Goal: Task Accomplishment & Management: Use online tool/utility

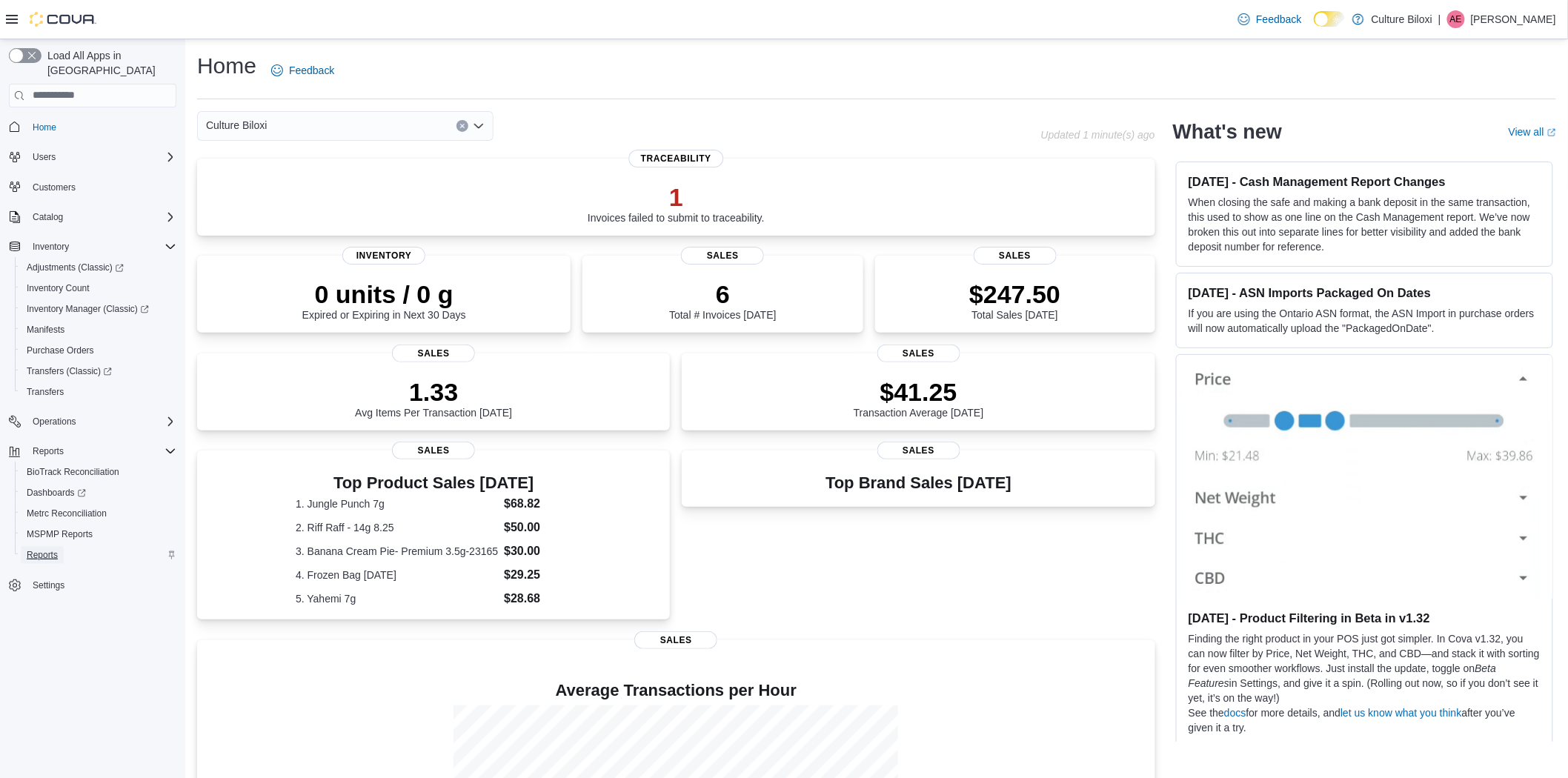
click at [38, 549] on span "Reports" at bounding box center [42, 554] width 31 height 12
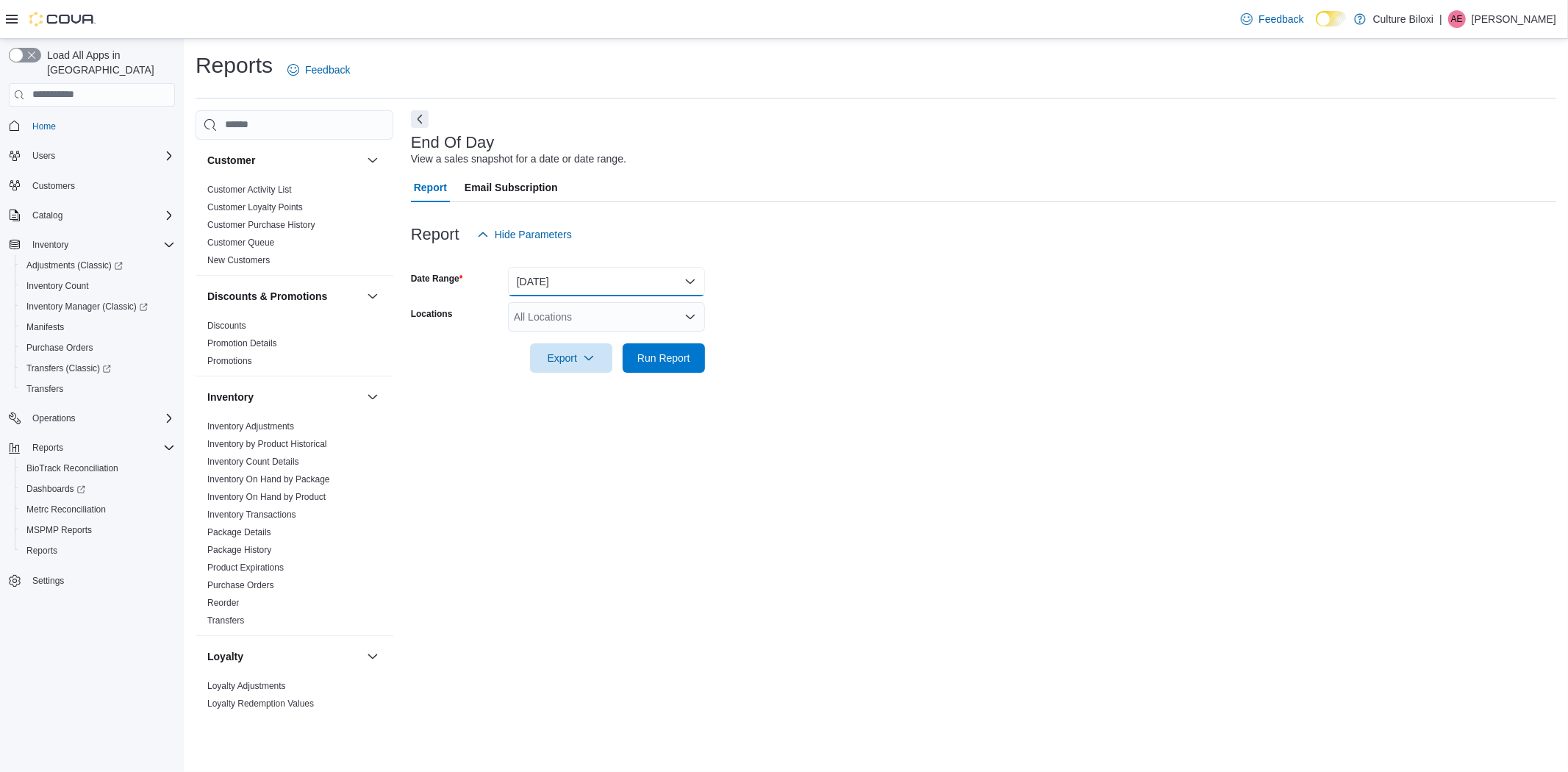
click at [551, 283] on button "Today" at bounding box center [606, 281] width 197 height 29
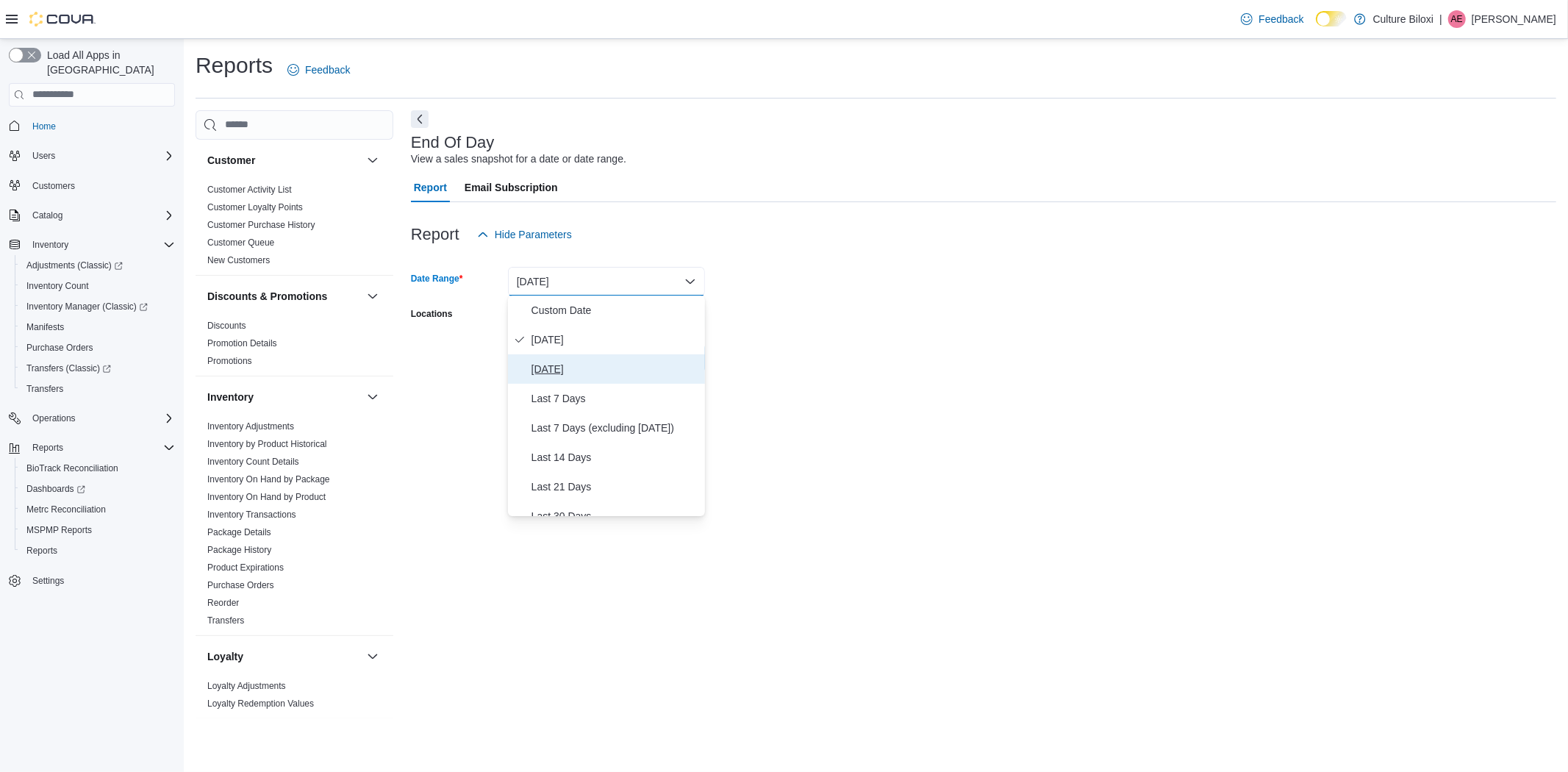
click at [551, 368] on span "Yesterday" at bounding box center [615, 369] width 168 height 18
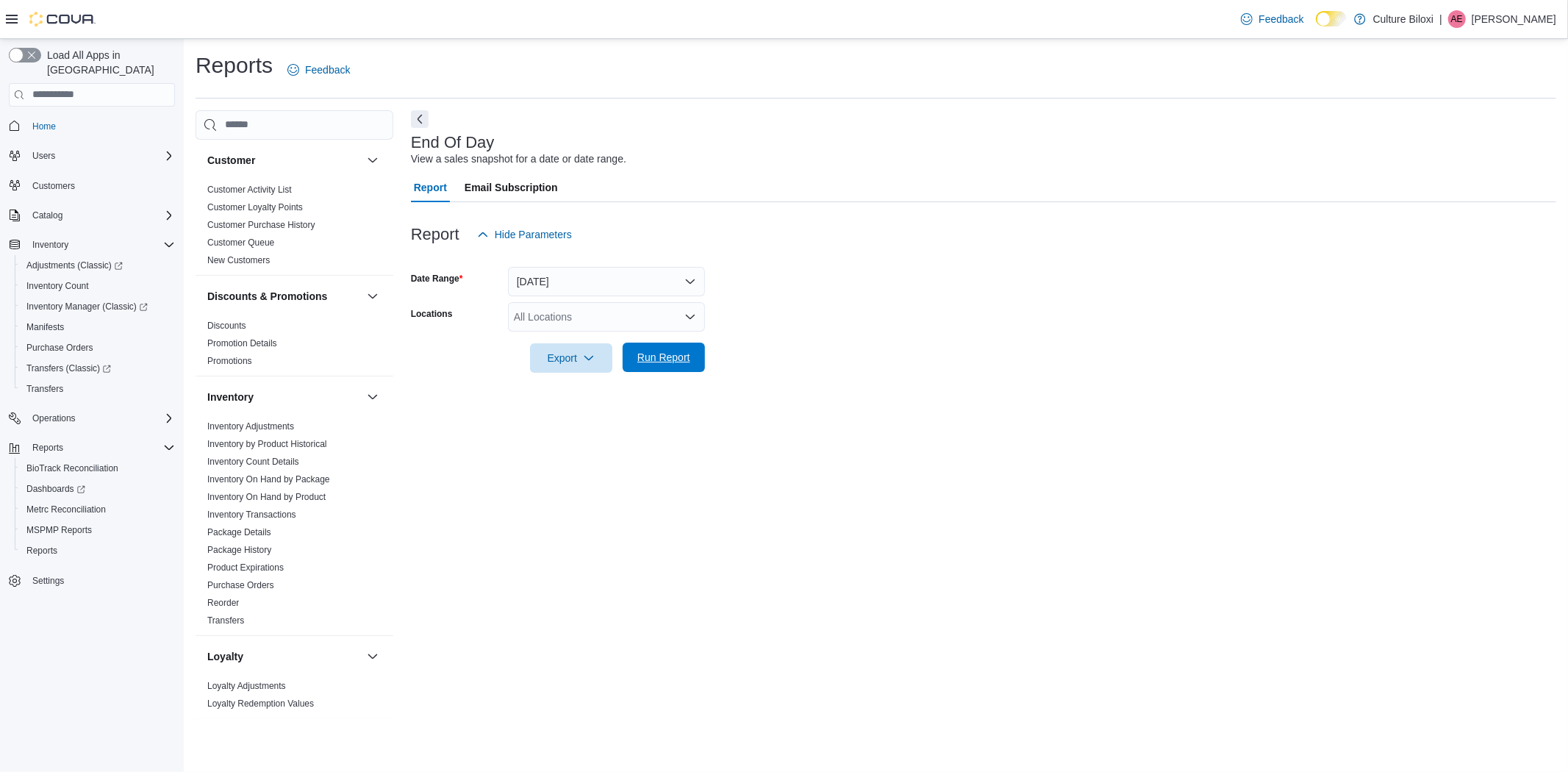
click at [666, 358] on span "Run Report" at bounding box center [664, 357] width 53 height 15
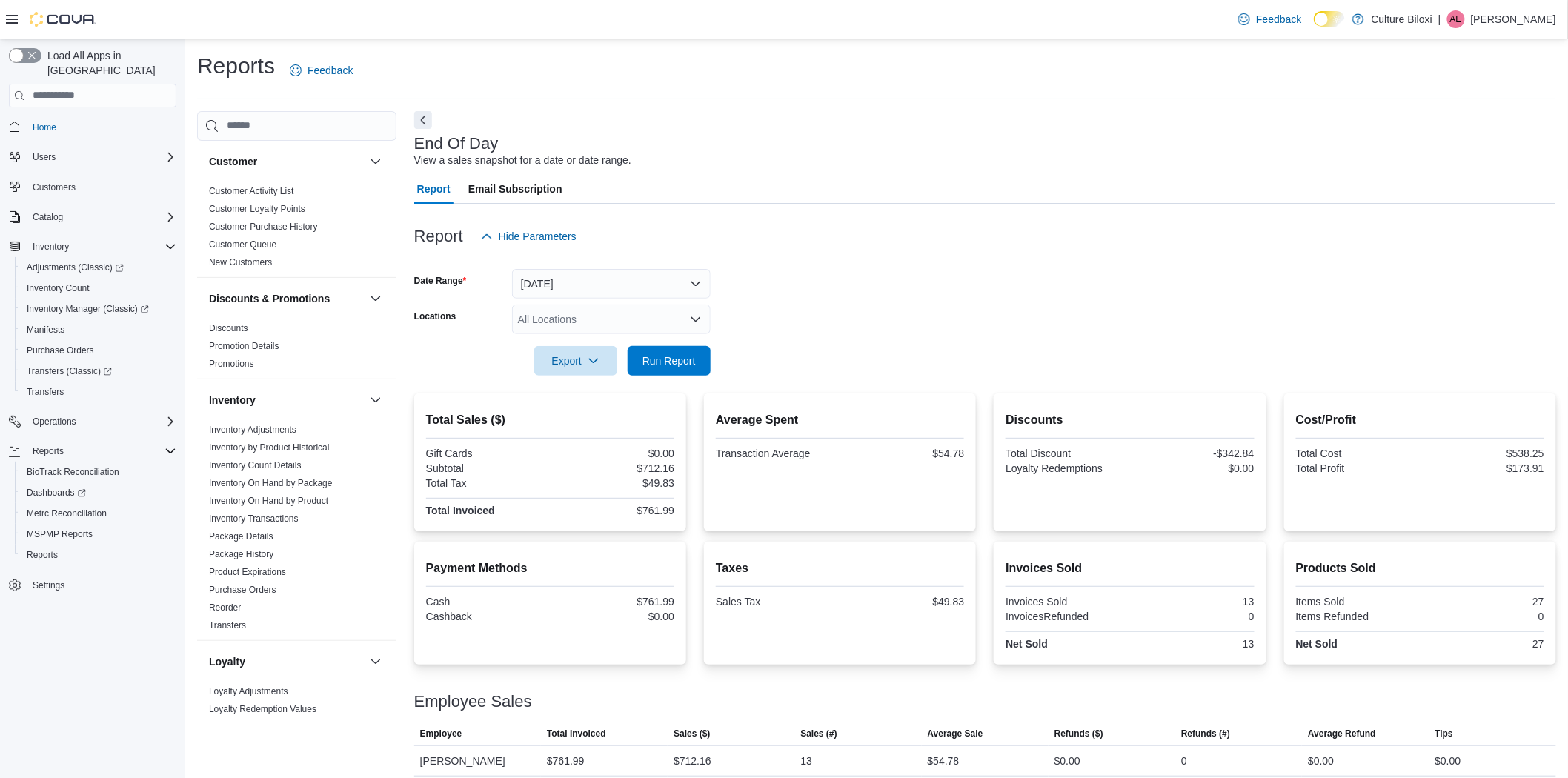
scroll to position [10, 0]
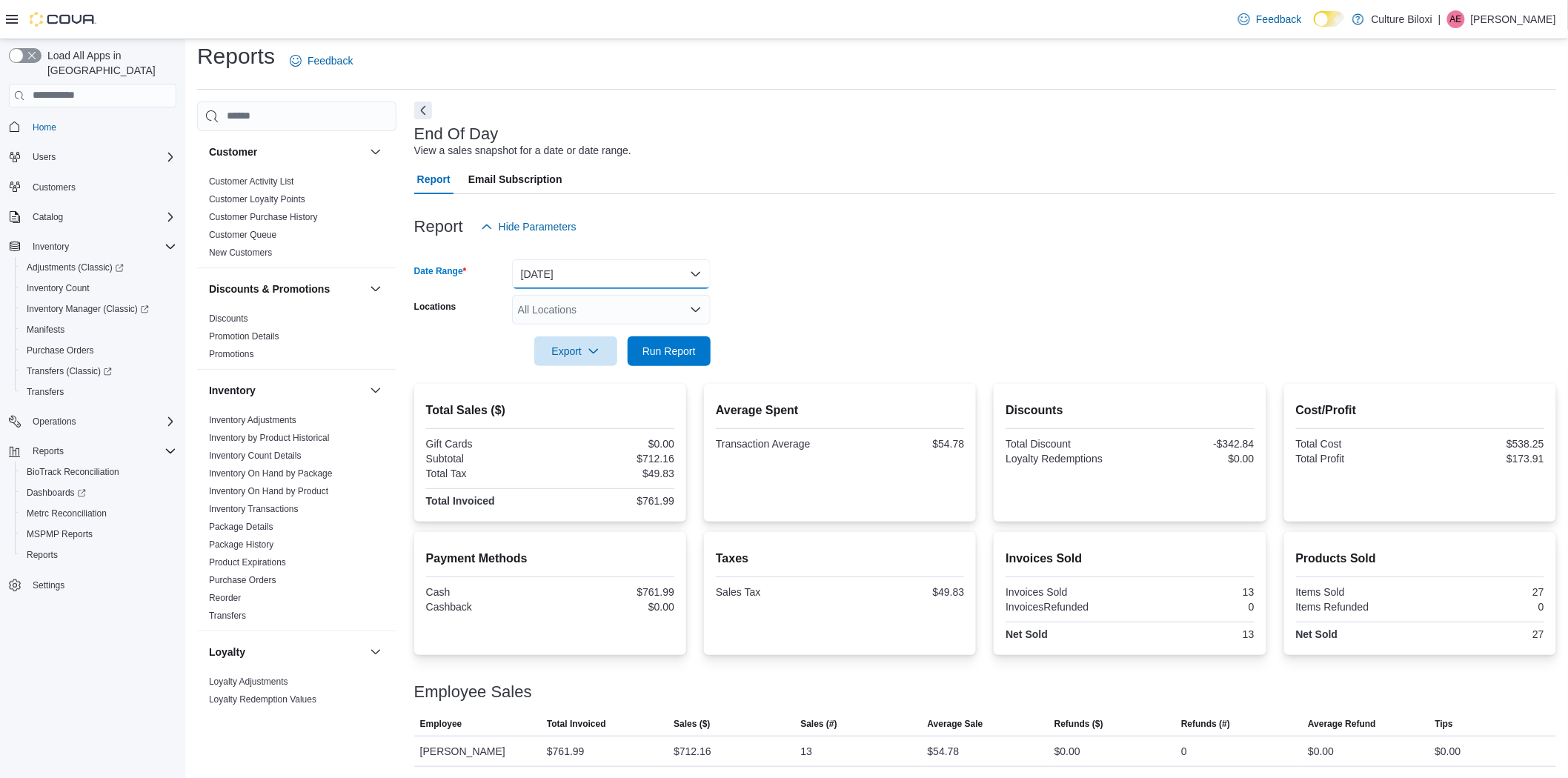
click at [623, 277] on button "Yesterday" at bounding box center [611, 274] width 198 height 29
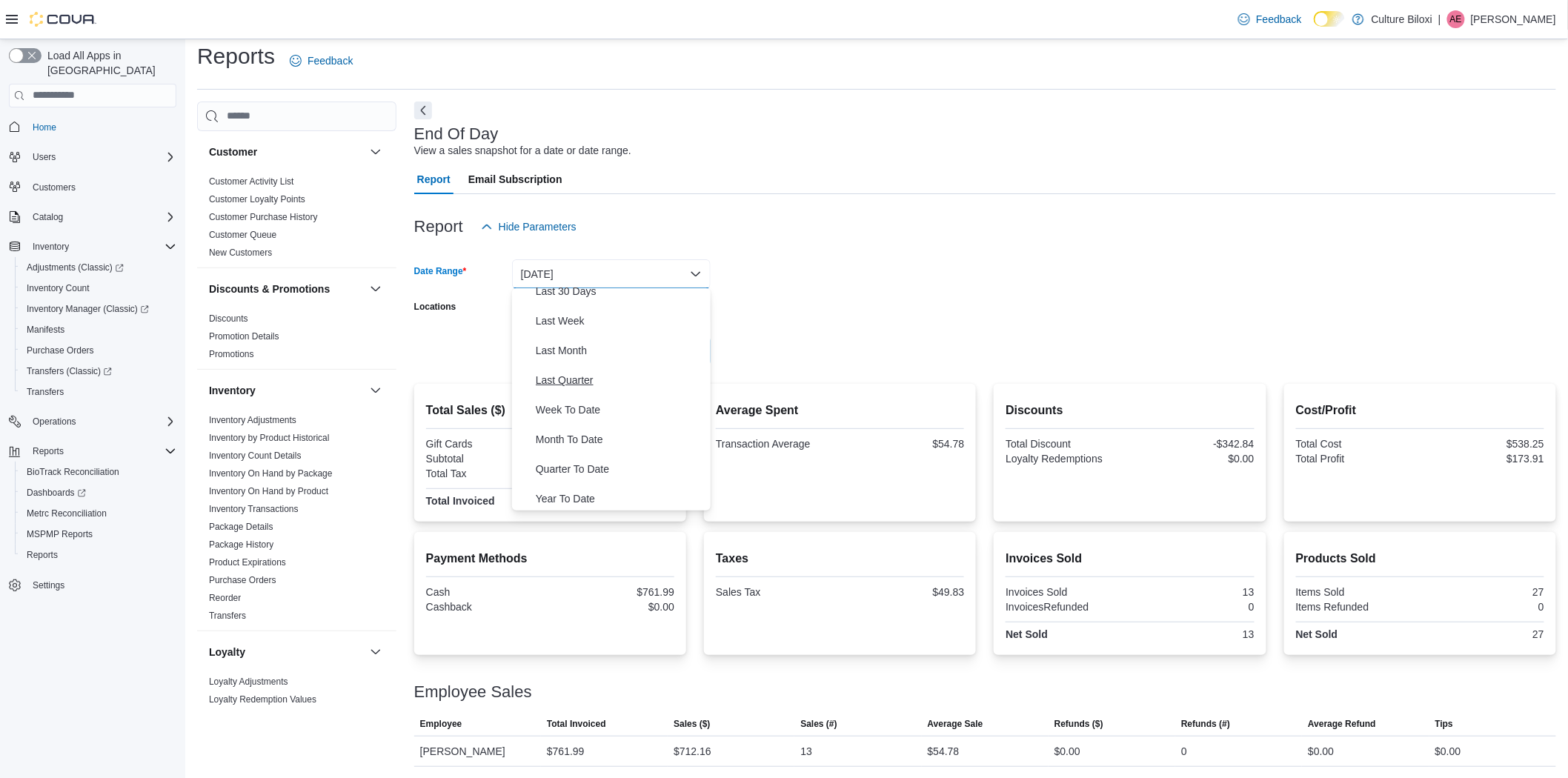
scroll to position [222, 0]
click at [588, 436] on span "Month To Date" at bounding box center [620, 437] width 169 height 18
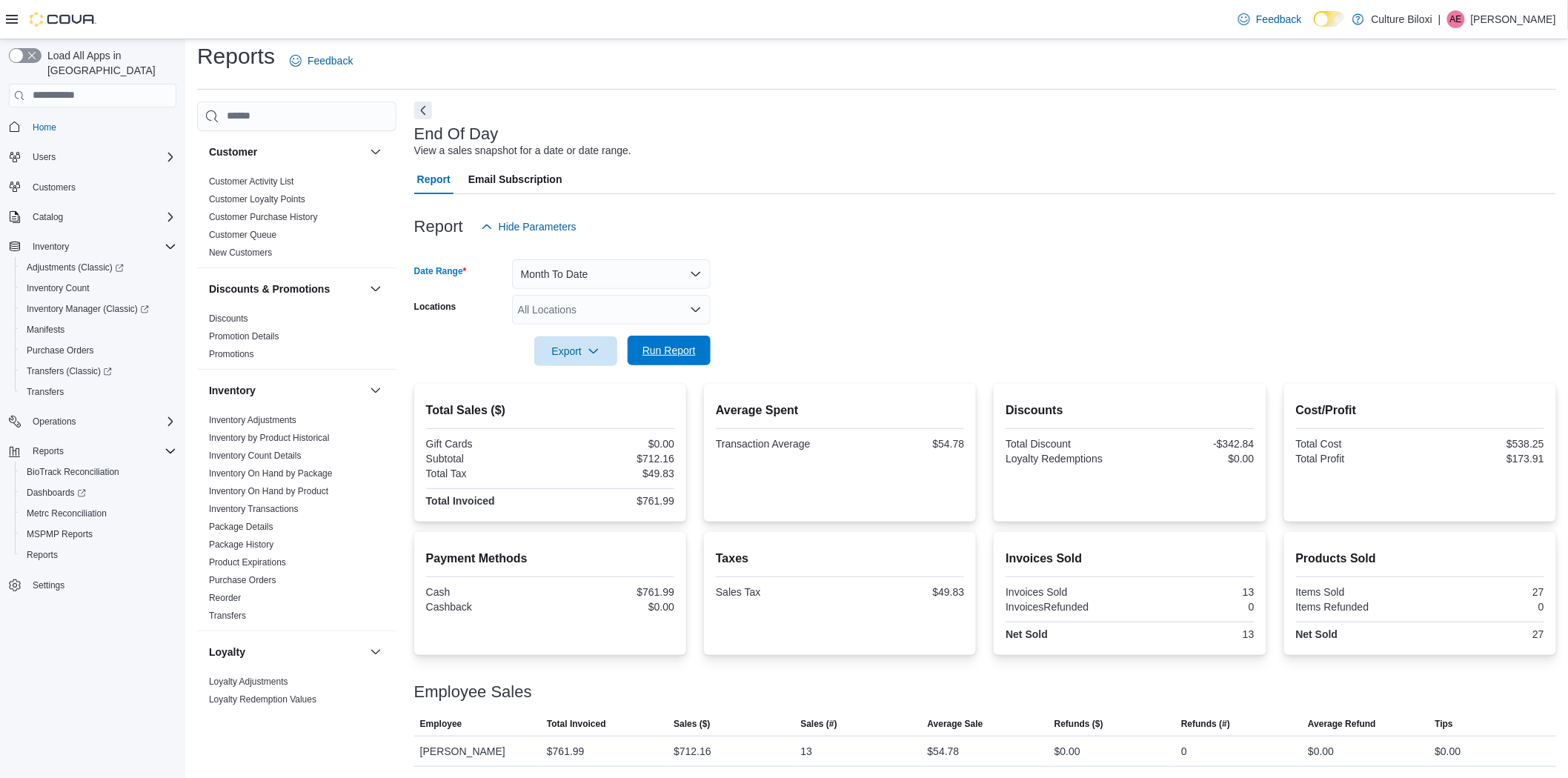
click at [682, 357] on span "Run Report" at bounding box center [669, 349] width 65 height 29
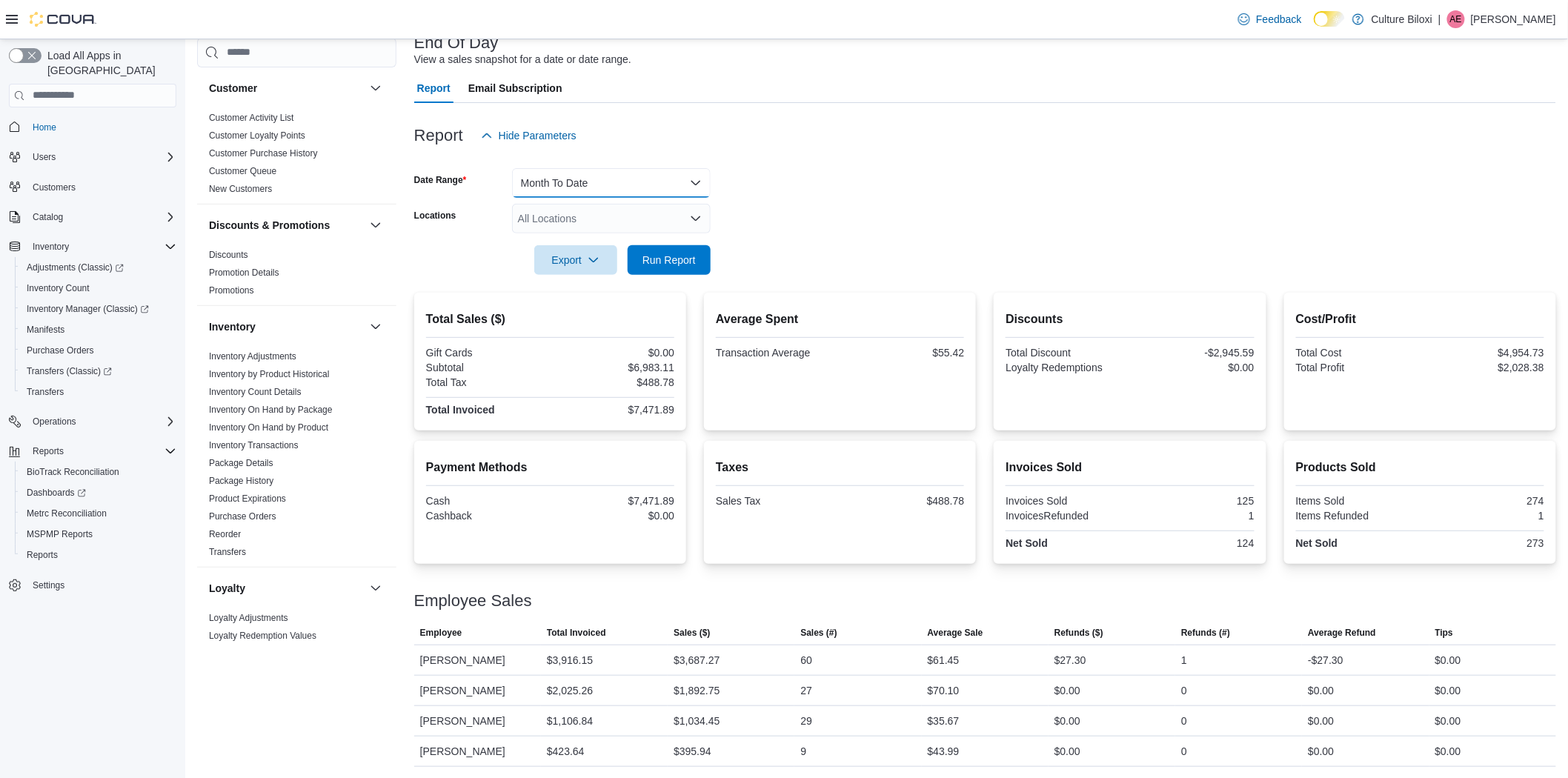
click at [658, 188] on button "Month To Date" at bounding box center [611, 182] width 198 height 29
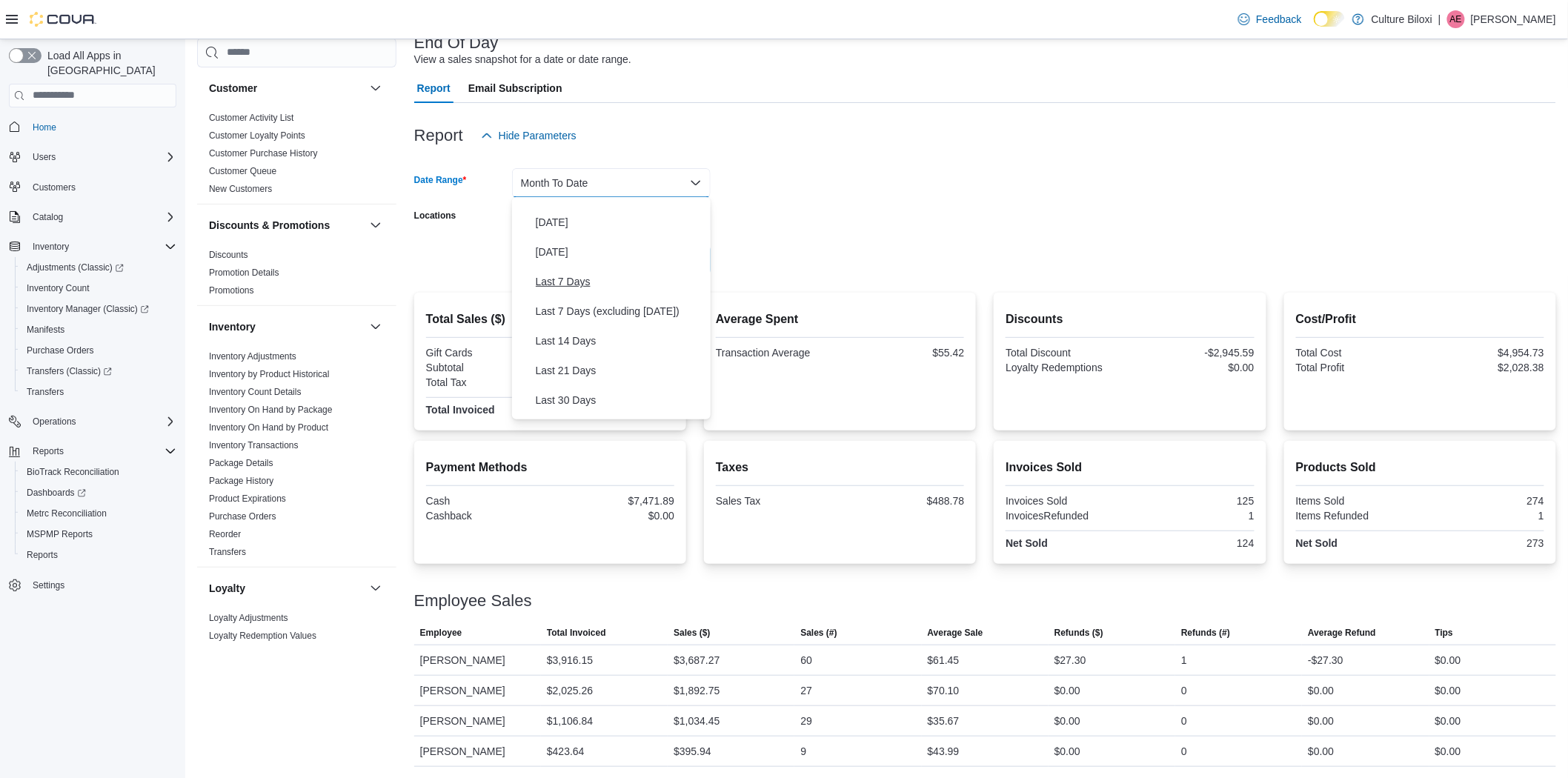
scroll to position [0, 0]
click at [561, 241] on span "Today" at bounding box center [620, 242] width 169 height 18
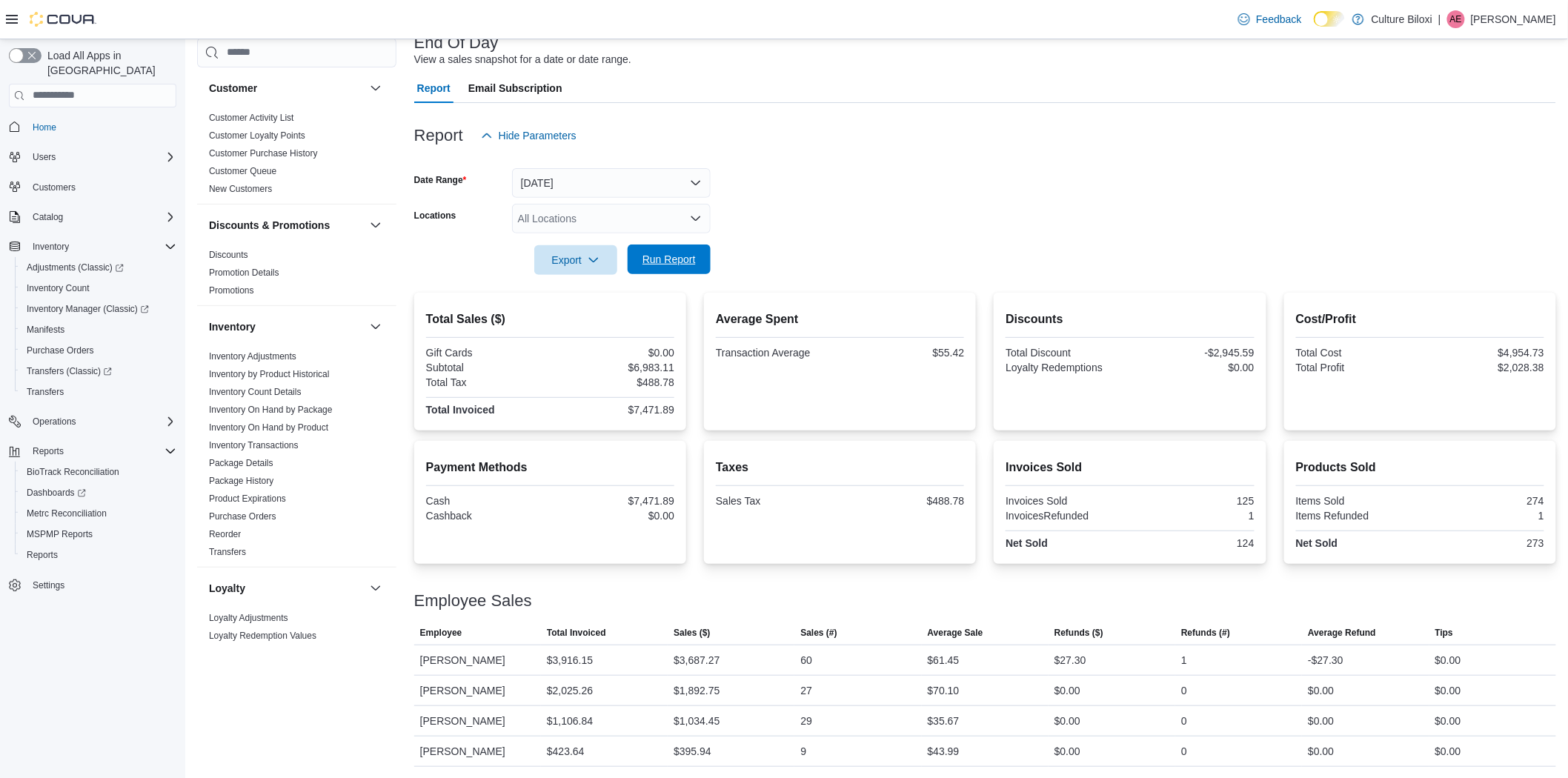
click at [656, 252] on span "Run Report" at bounding box center [669, 259] width 53 height 15
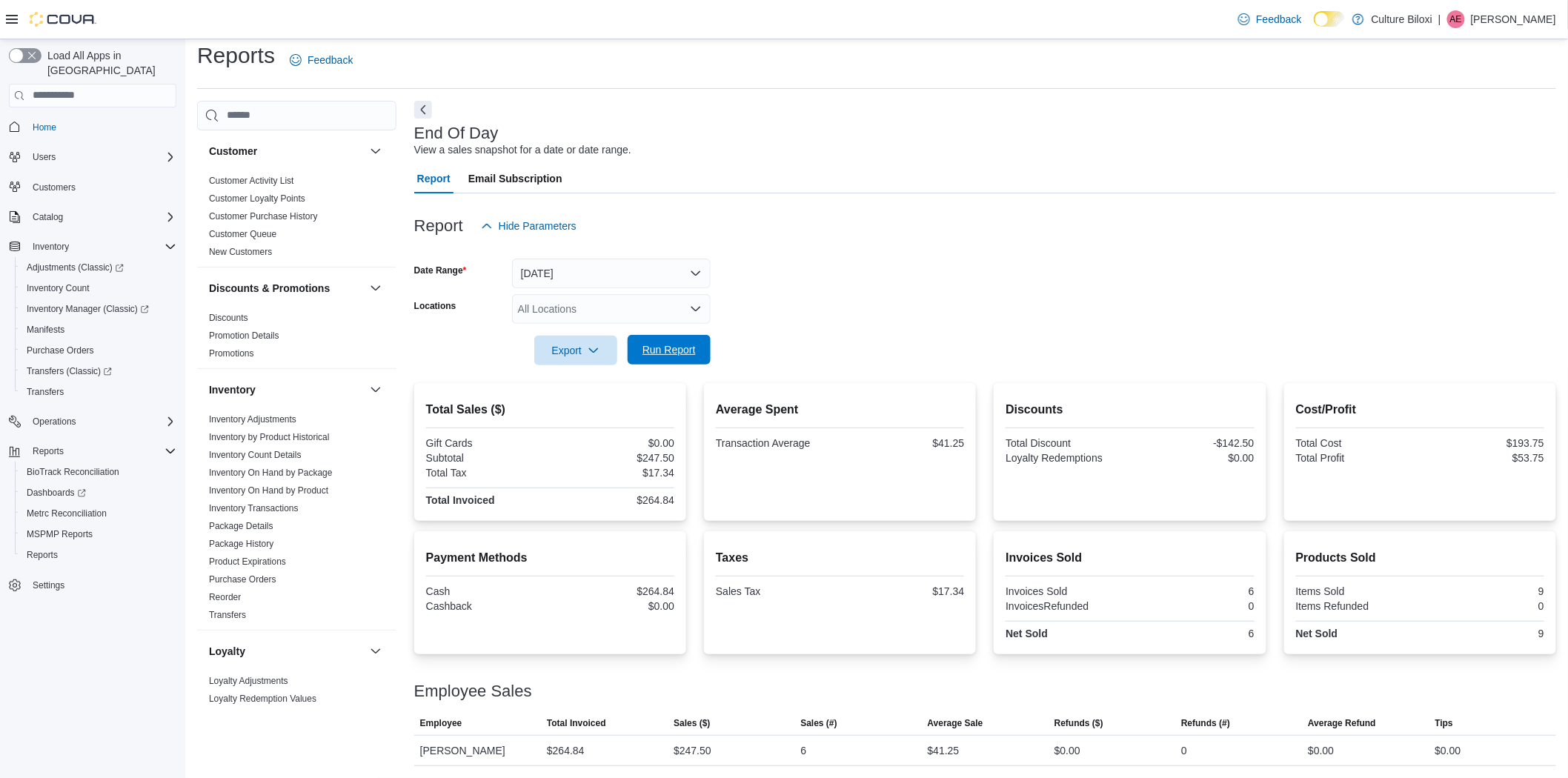
scroll to position [10, 0]
click at [680, 351] on span "Run Report" at bounding box center [669, 350] width 53 height 15
click at [699, 349] on span "Run Report" at bounding box center [669, 349] width 65 height 29
click at [686, 358] on span "Run Report" at bounding box center [669, 349] width 65 height 29
